Goal: Task Accomplishment & Management: Use online tool/utility

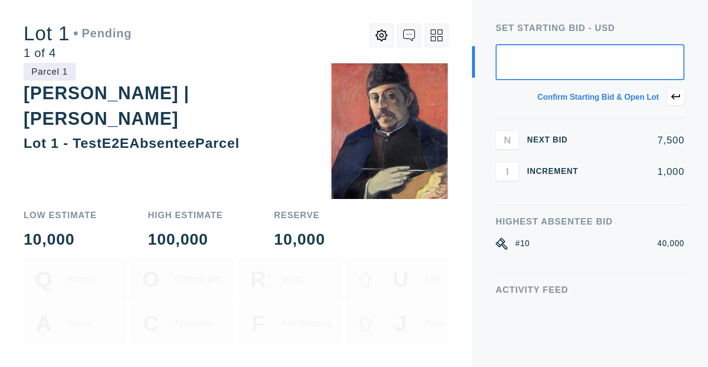
click at [589, 55] on input "text" at bounding box center [590, 62] width 189 height 36
type input "7,500"
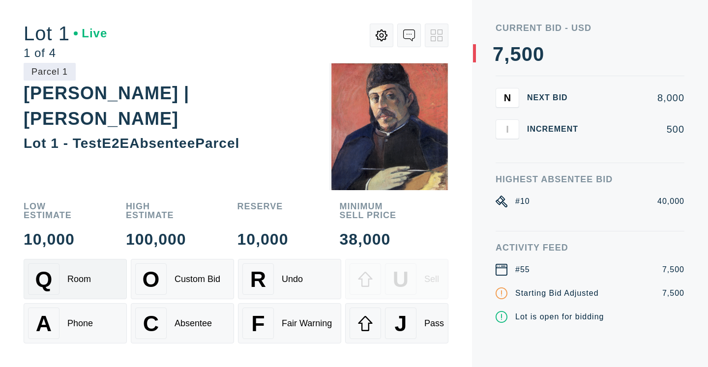
click at [72, 285] on div "Q Room" at bounding box center [75, 279] width 94 height 31
click at [86, 322] on div "Phone" at bounding box center [80, 324] width 26 height 10
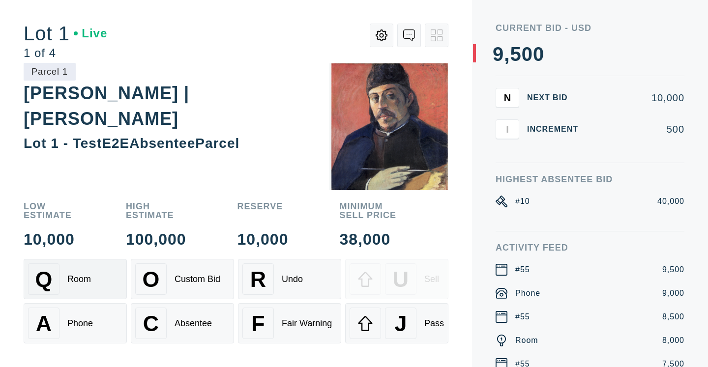
click at [74, 280] on div "Room" at bounding box center [79, 279] width 24 height 10
click at [99, 276] on div "Q Room" at bounding box center [75, 279] width 94 height 31
click at [506, 99] on span "N" at bounding box center [507, 97] width 7 height 11
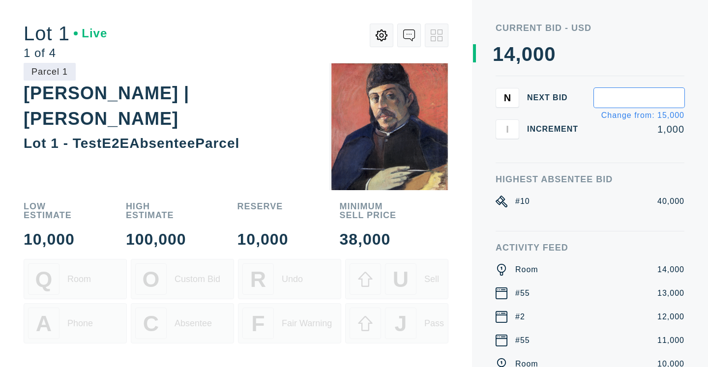
click at [655, 97] on input "text" at bounding box center [639, 98] width 90 height 20
type input "30,000"
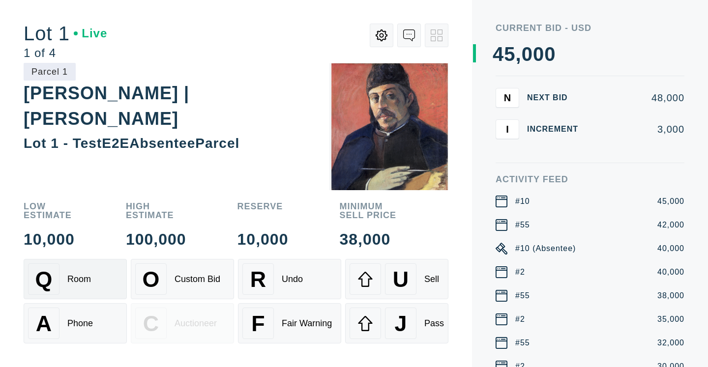
click at [65, 287] on div "Q Room" at bounding box center [75, 279] width 94 height 31
click at [409, 279] on div "U" at bounding box center [400, 279] width 31 height 31
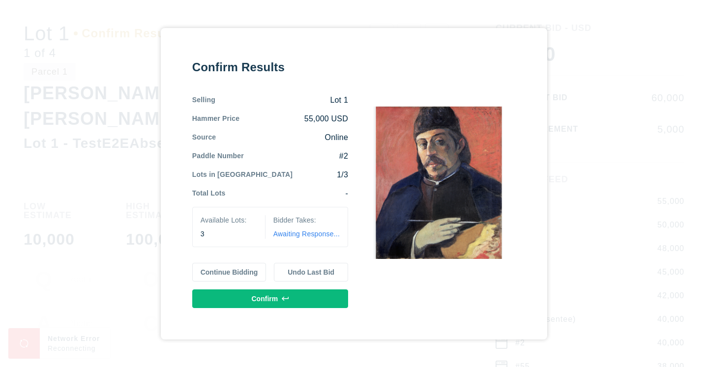
click at [231, 275] on button "Continue Bidding" at bounding box center [229, 272] width 74 height 19
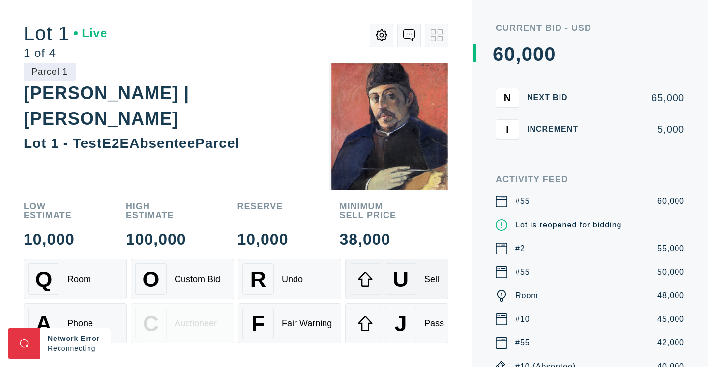
click at [418, 286] on div "U Sell" at bounding box center [397, 279] width 94 height 31
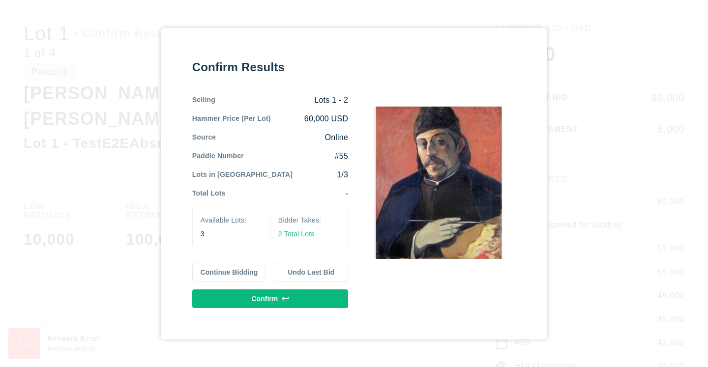
click at [281, 300] on button "Confirm" at bounding box center [270, 299] width 156 height 19
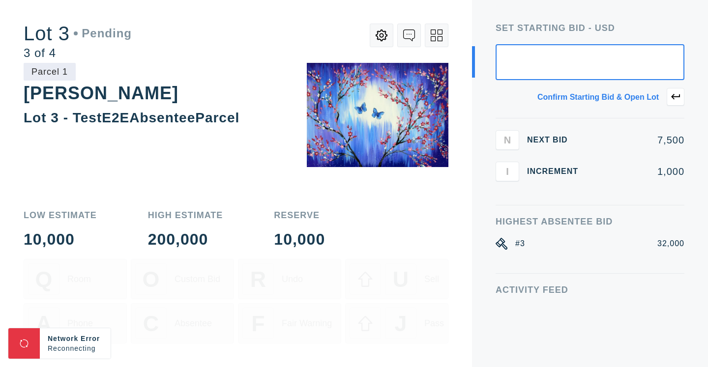
click at [450, 11] on div "Lot 3 Pending 3 of 4 Parcel 1 [PERSON_NAME] Lot 3 - TestE2EAbsenteeParcel Low E…" at bounding box center [236, 183] width 472 height 367
click at [441, 34] on icon at bounding box center [440, 32] width 5 height 5
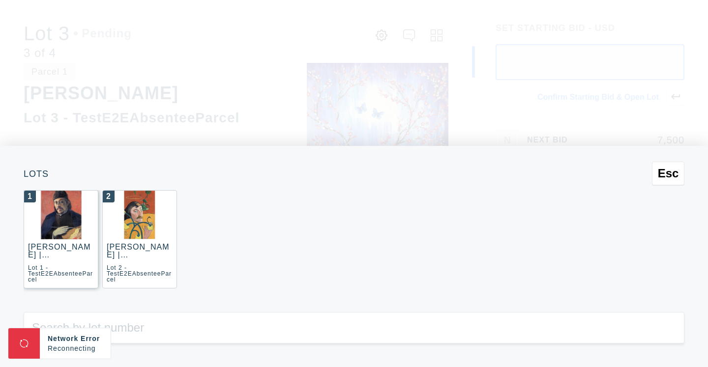
click at [50, 240] on div "1 [PERSON_NAME] | [PERSON_NAME] Lot 1 - TestE2EAbsenteeParcel" at bounding box center [61, 239] width 75 height 98
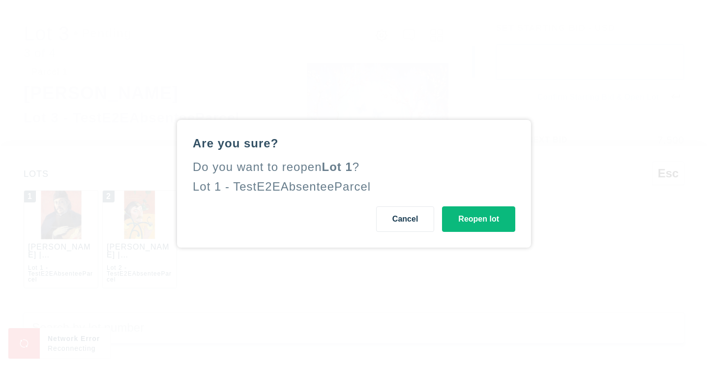
click at [493, 222] on button "Reopen lot" at bounding box center [478, 220] width 73 height 26
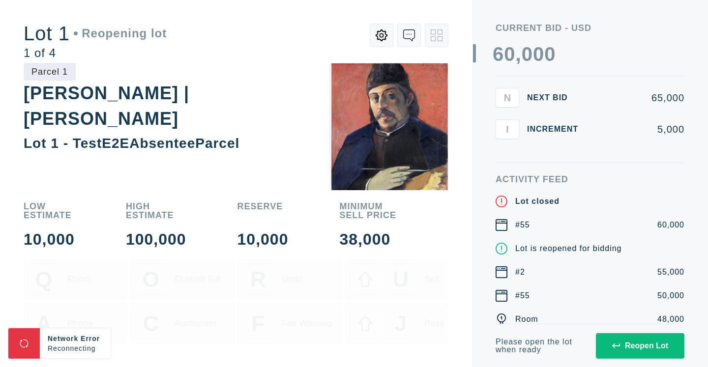
click at [660, 349] on div "Reopen Lot" at bounding box center [640, 346] width 56 height 9
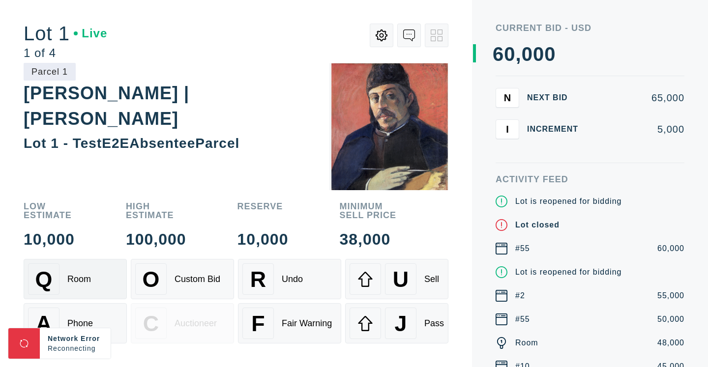
click at [73, 282] on div "Room" at bounding box center [79, 279] width 24 height 10
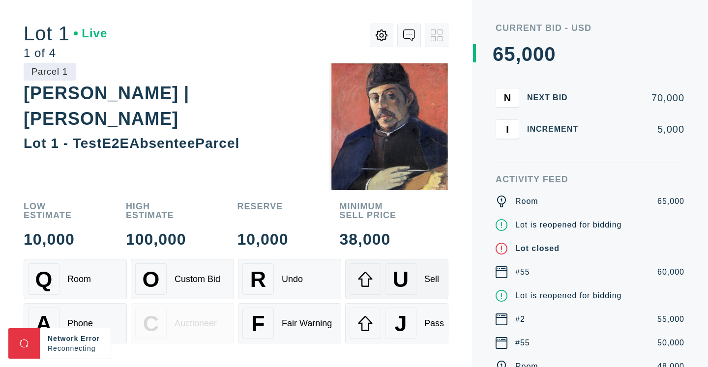
click at [425, 282] on div "Sell" at bounding box center [431, 279] width 15 height 10
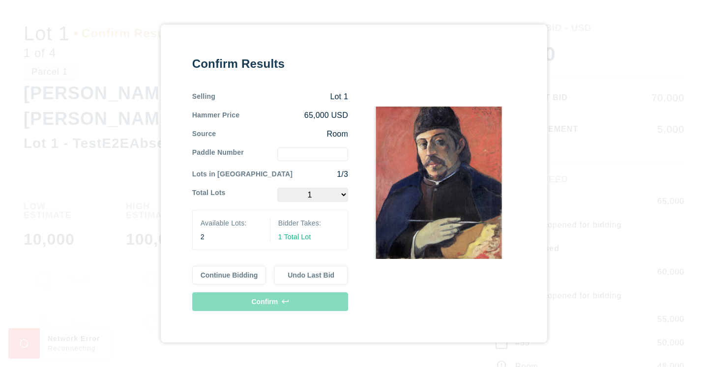
click at [338, 197] on select "1 2" at bounding box center [312, 195] width 71 height 14
select select "2"
click at [315, 152] on input "text" at bounding box center [312, 155] width 71 height 14
click at [333, 152] on input "text" at bounding box center [312, 155] width 71 height 14
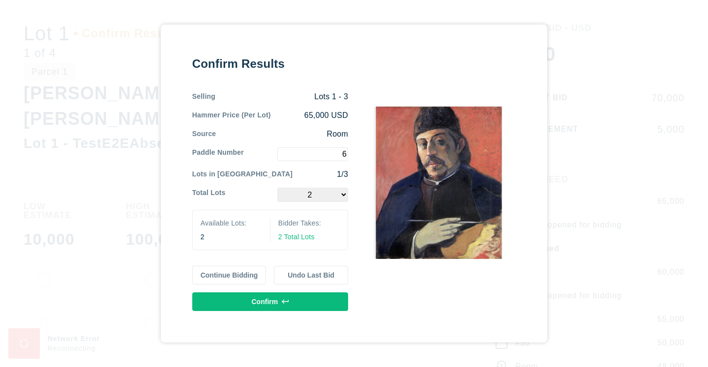
type input "6"
click at [268, 304] on button "Confirm" at bounding box center [270, 302] width 156 height 19
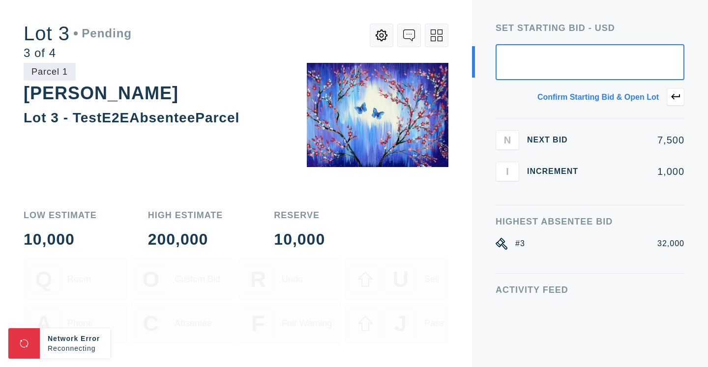
click at [570, 65] on input "text" at bounding box center [590, 62] width 189 height 36
click at [499, 21] on div "Set Starting bid - USD Confirm starting bid & open lot N Next Bid 7,500 I Incre…" at bounding box center [590, 183] width 236 height 367
